Goal: Transaction & Acquisition: Purchase product/service

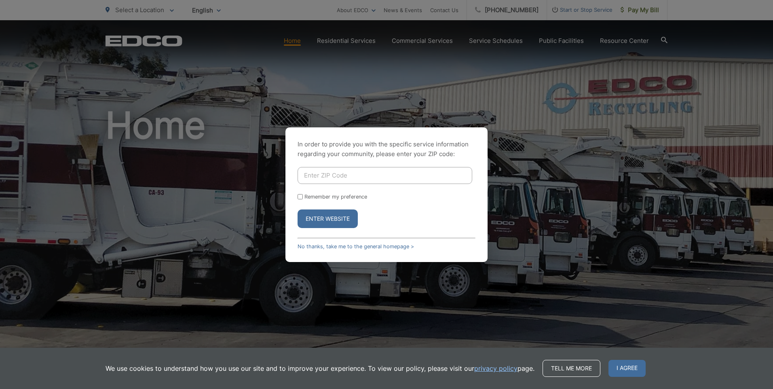
click at [313, 173] on input "Enter ZIP Code" at bounding box center [384, 175] width 175 height 17
type input "92024"
click at [327, 219] on button "Enter Website" at bounding box center [327, 218] width 60 height 19
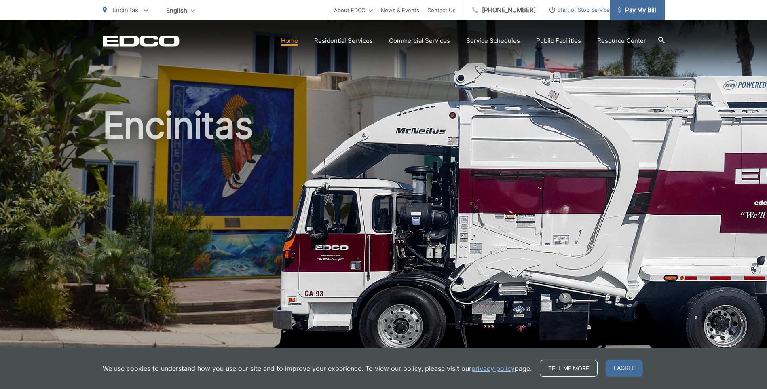
click at [635, 10] on span "Pay My Bill" at bounding box center [637, 10] width 38 height 10
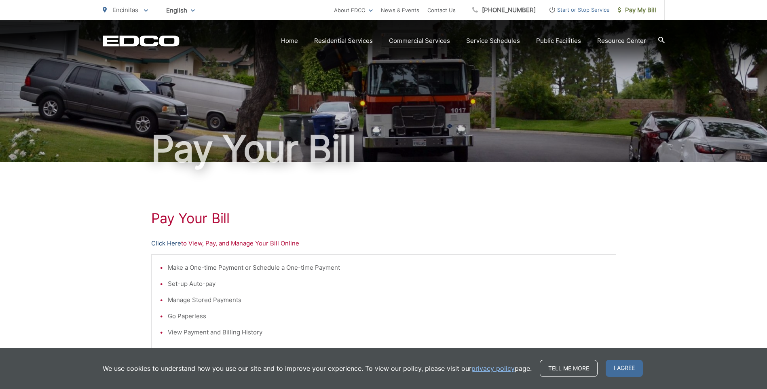
click at [169, 243] on link "Click Here" at bounding box center [166, 243] width 30 height 10
